Goal: Book appointment/travel/reservation

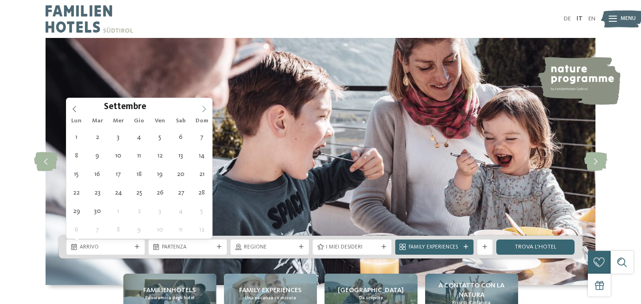
click at [202, 109] on icon at bounding box center [204, 109] width 7 height 7
type div "[DATE]"
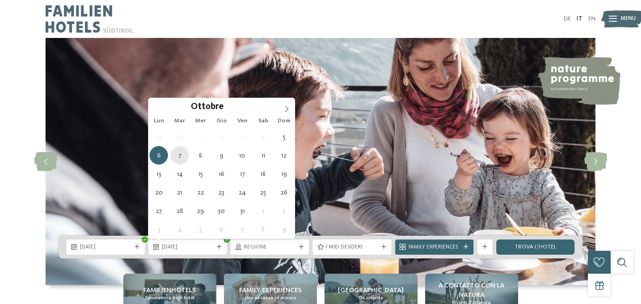
type div "[DATE]"
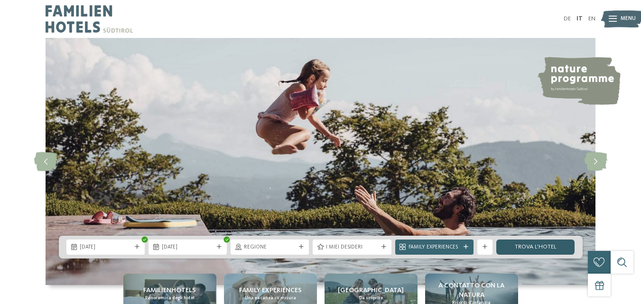
click at [559, 247] on link "trova l’hotel" at bounding box center [535, 247] width 78 height 15
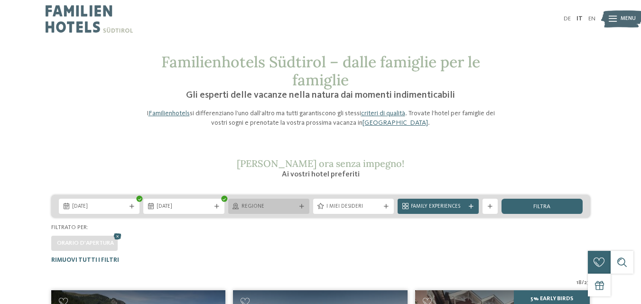
click at [290, 203] on div "Regione" at bounding box center [269, 207] width 58 height 8
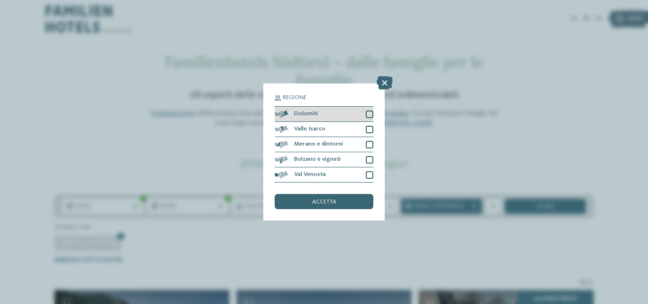
click at [370, 117] on div at bounding box center [370, 115] width 8 height 8
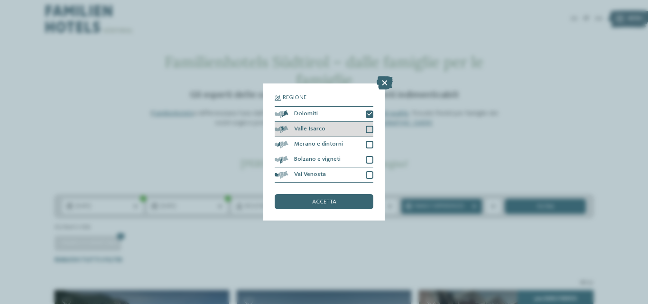
click at [368, 130] on div at bounding box center [370, 130] width 8 height 8
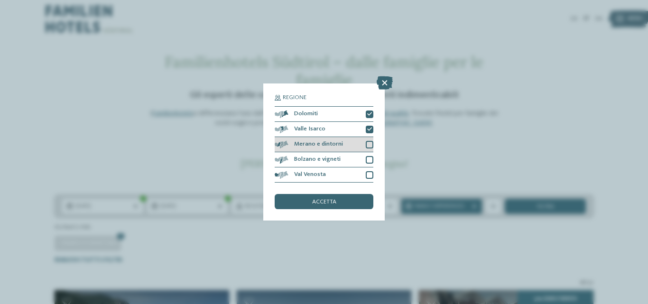
click at [369, 144] on div at bounding box center [370, 145] width 8 height 8
click at [368, 158] on div at bounding box center [370, 160] width 8 height 8
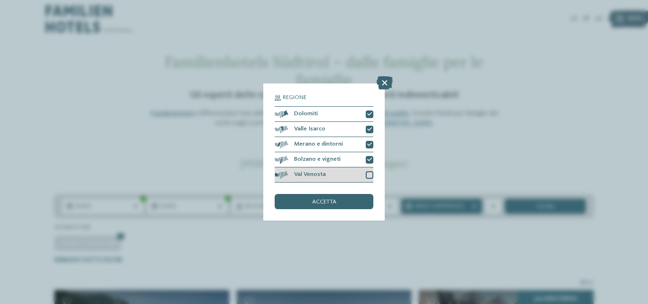
click at [370, 182] on div "Val Venosta" at bounding box center [324, 175] width 99 height 15
click at [326, 201] on span "accetta" at bounding box center [324, 202] width 24 height 6
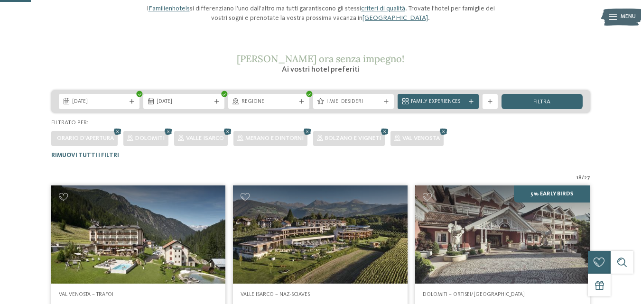
scroll to position [92, 0]
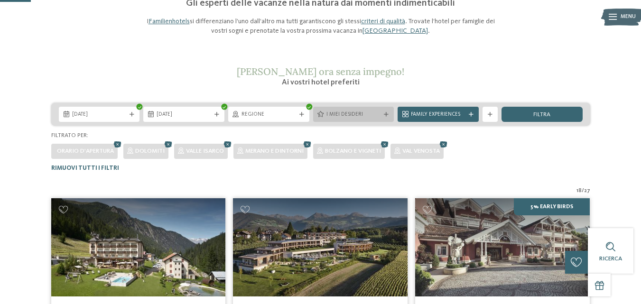
click at [377, 117] on span "I miei desideri" at bounding box center [354, 115] width 55 height 8
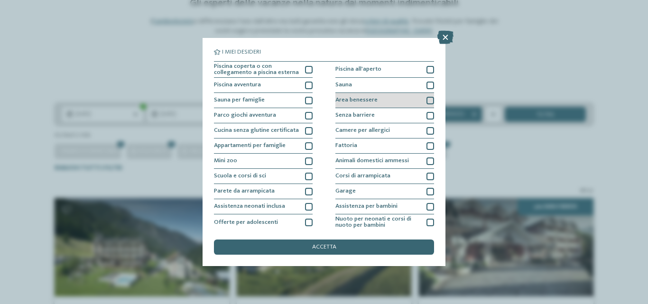
click at [427, 97] on div at bounding box center [431, 101] width 8 height 8
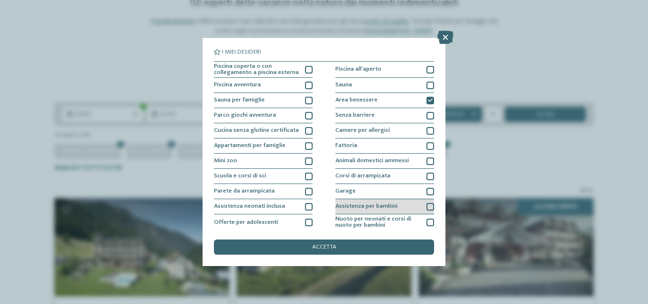
click at [429, 208] on div at bounding box center [431, 207] width 8 height 8
click at [331, 255] on div "I miei desideri Piscina coperta o con collegamento a piscina esterna Piscina al…" at bounding box center [324, 152] width 243 height 228
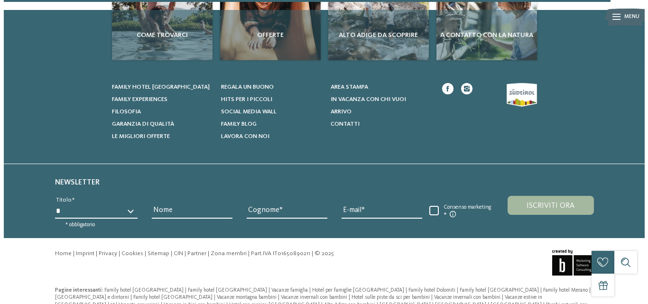
scroll to position [1904, 0]
